Goal: Task Accomplishment & Management: Use online tool/utility

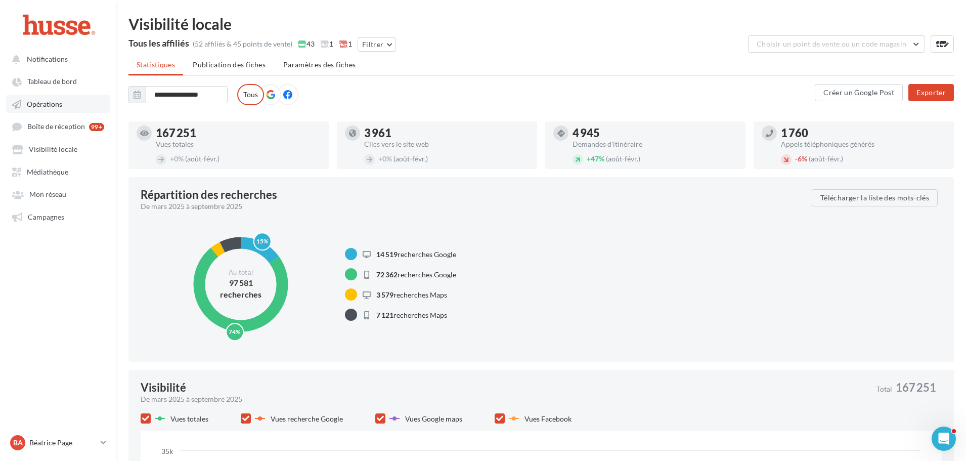
drag, startPoint x: 57, startPoint y: 99, endPoint x: 91, endPoint y: 111, distance: 35.5
click at [57, 99] on link "Opérations" at bounding box center [58, 104] width 104 height 18
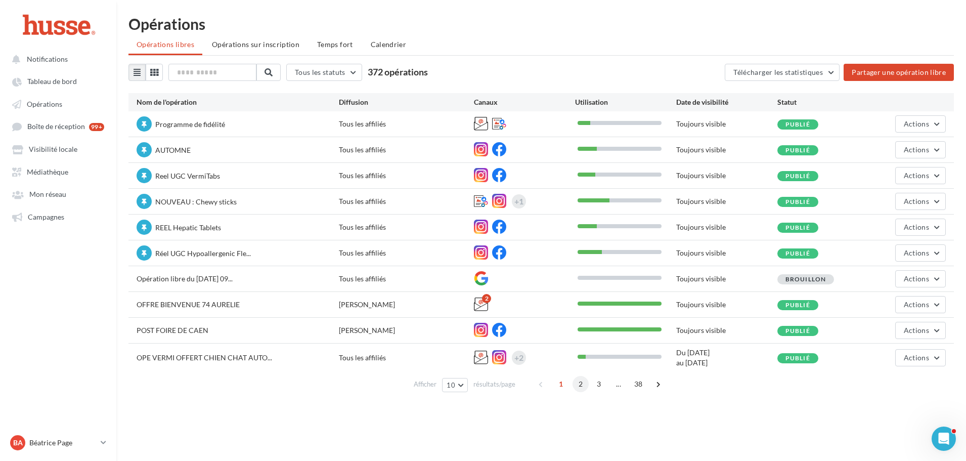
click at [582, 384] on span "2" at bounding box center [580, 384] width 16 height 16
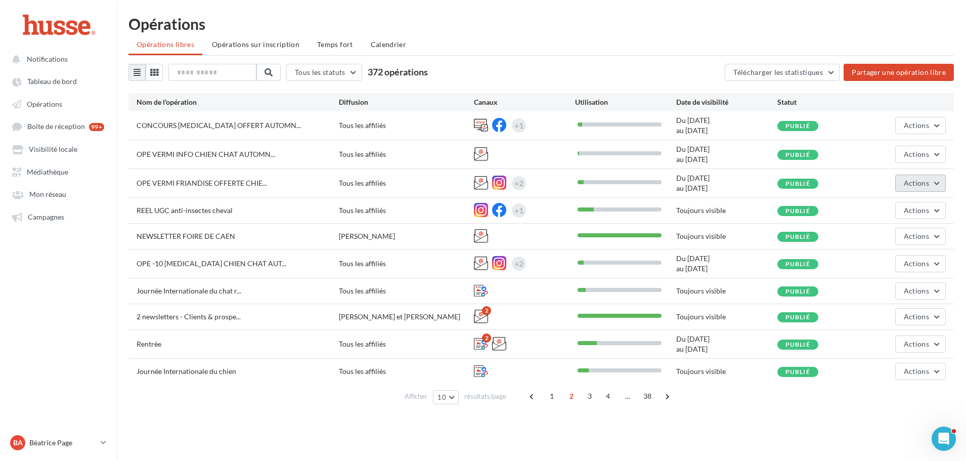
click at [930, 183] on button "Actions" at bounding box center [920, 182] width 51 height 17
click at [883, 261] on button "Statistiques" at bounding box center [894, 259] width 101 height 26
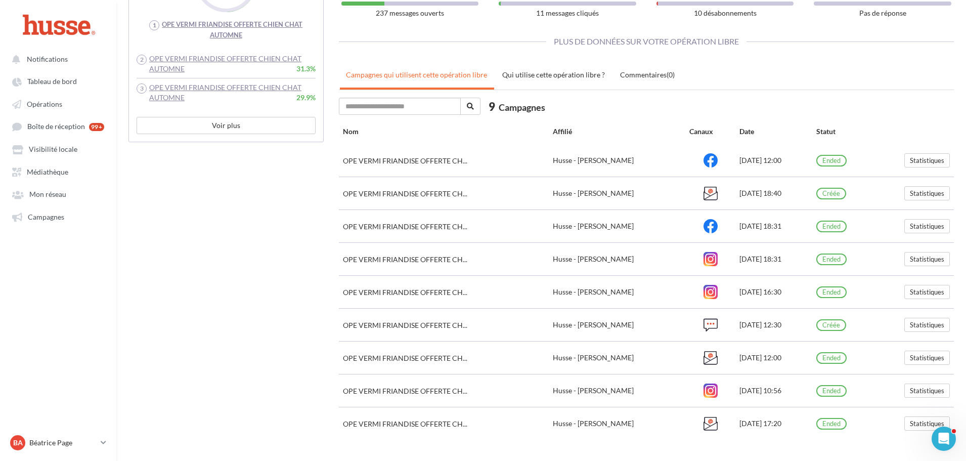
scroll to position [415, 0]
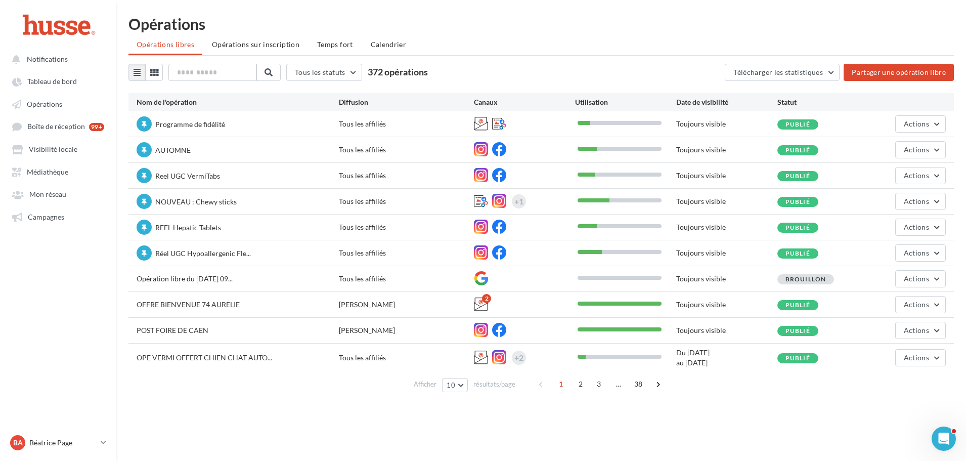
click at [577, 385] on span "2" at bounding box center [580, 384] width 16 height 16
click at [578, 385] on div "Notifications Tableau de bord Opérations" at bounding box center [483, 246] width 966 height 461
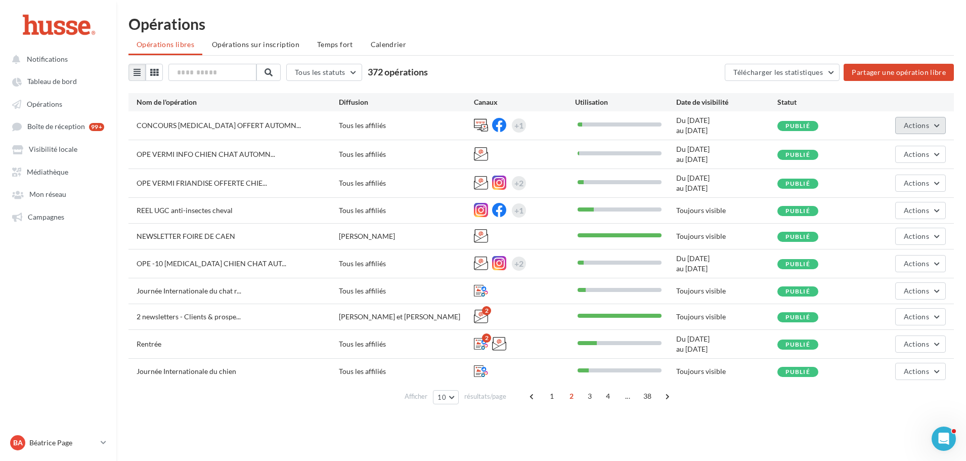
click at [922, 124] on span "Actions" at bounding box center [916, 125] width 25 height 9
click at [871, 148] on button "Editer" at bounding box center [894, 149] width 101 height 26
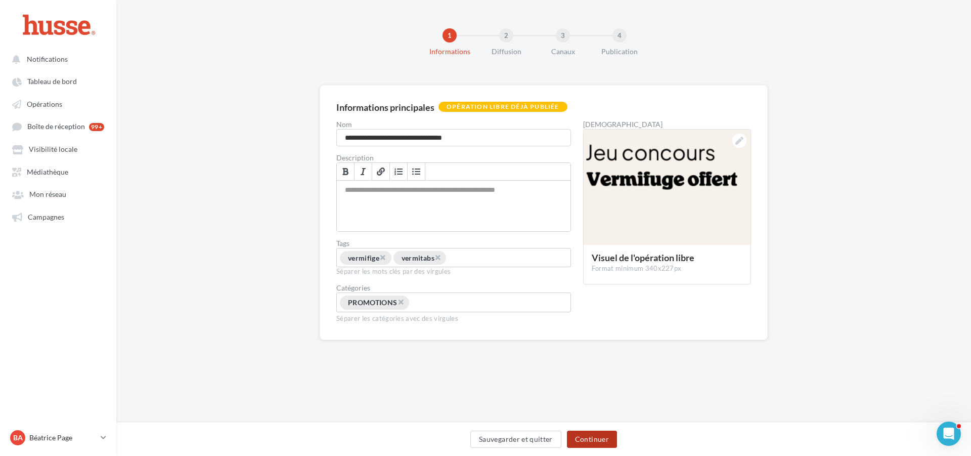
click at [597, 438] on button "Continuer" at bounding box center [592, 438] width 50 height 17
